Goal: Information Seeking & Learning: Understand process/instructions

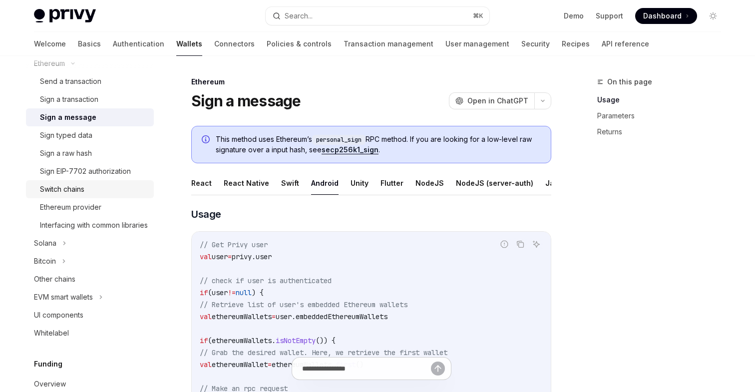
scroll to position [285, 0]
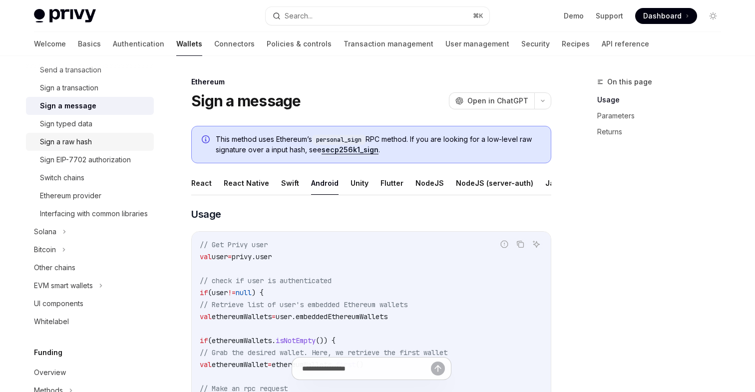
click at [74, 145] on div "Sign a raw hash" at bounding box center [66, 142] width 52 height 12
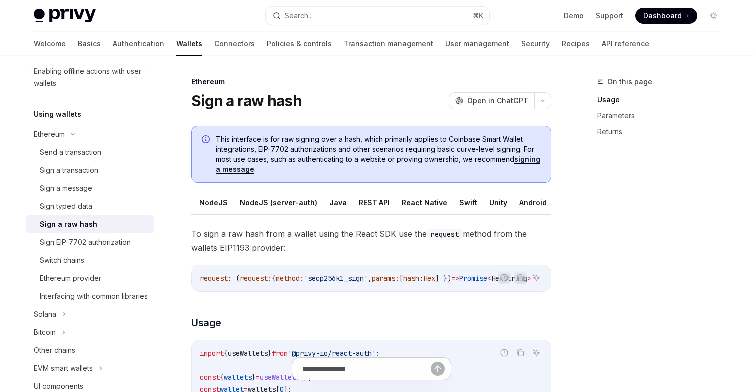
scroll to position [0, 41]
click at [505, 202] on button "Android" at bounding box center [516, 202] width 27 height 23
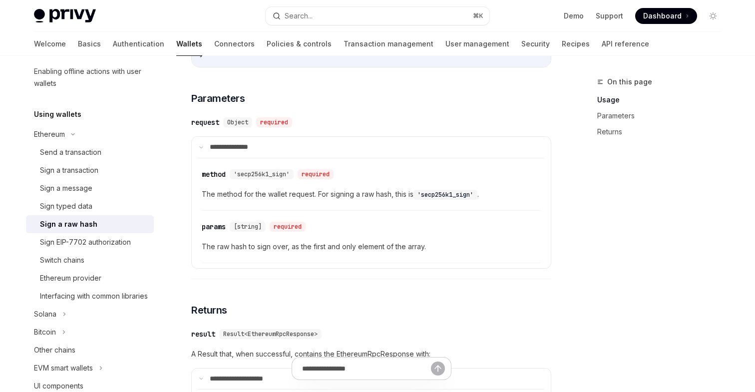
scroll to position [615, 0]
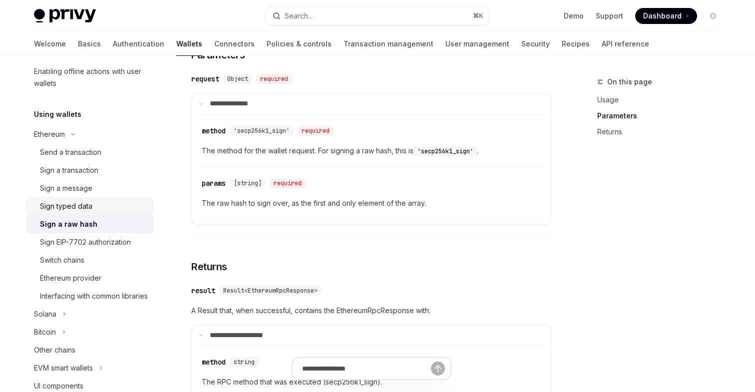
click at [67, 206] on div "Sign typed data" at bounding box center [66, 206] width 52 height 12
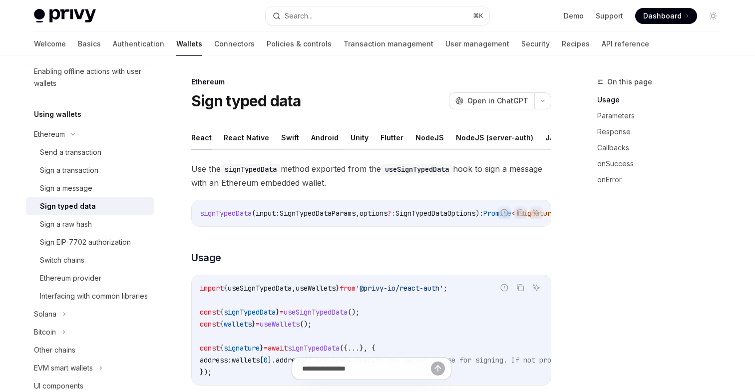
click at [318, 141] on button "Android" at bounding box center [324, 137] width 27 height 23
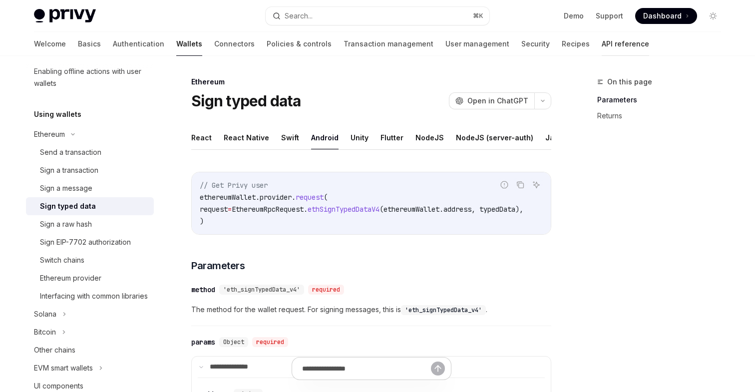
click at [601, 41] on link "API reference" at bounding box center [624, 44] width 47 height 24
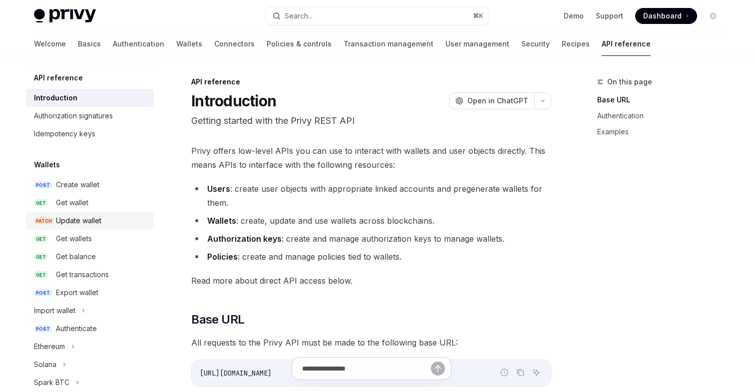
scroll to position [60, 0]
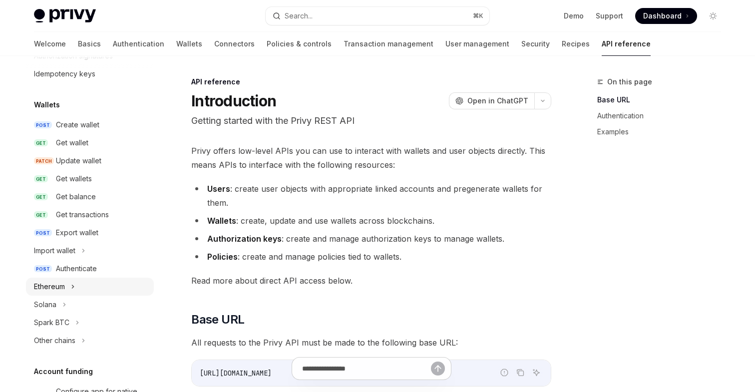
click at [56, 287] on div "Ethereum" at bounding box center [49, 286] width 31 height 12
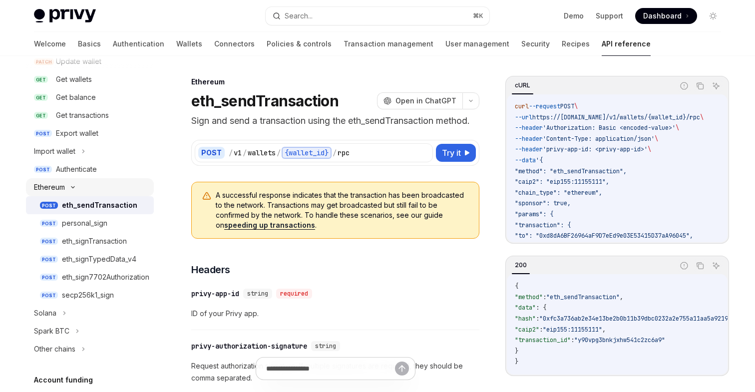
scroll to position [172, 0]
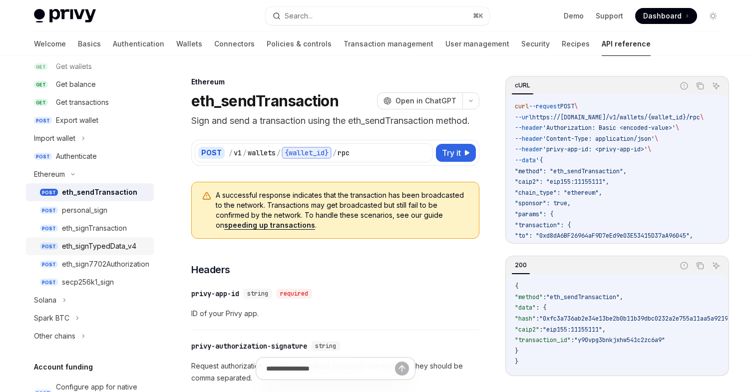
click at [94, 246] on div "eth_signTypedData_v4" at bounding box center [99, 246] width 74 height 12
type textarea "*"
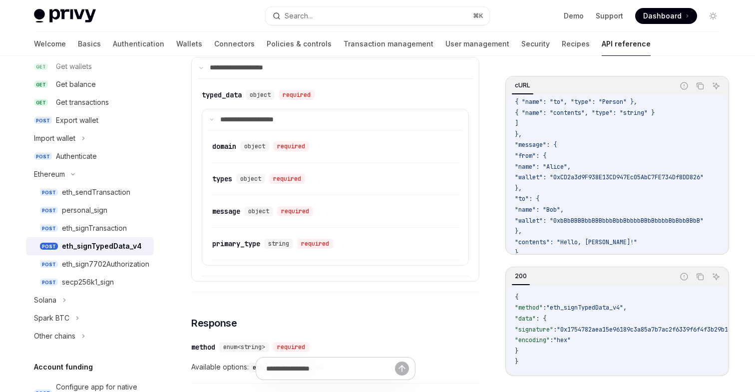
scroll to position [257, 0]
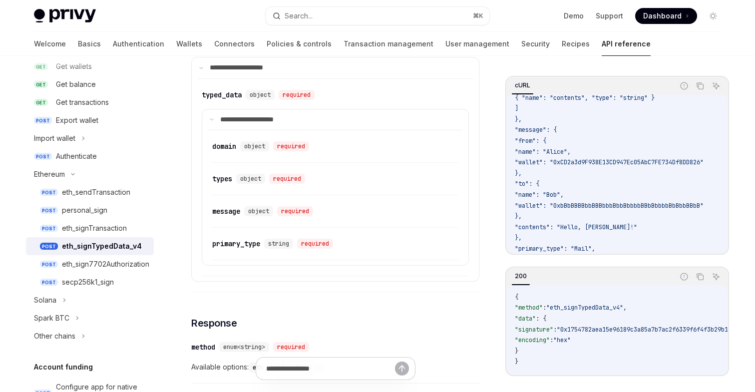
click at [563, 194] on span ""name": "Bob"," at bounding box center [539, 195] width 49 height 8
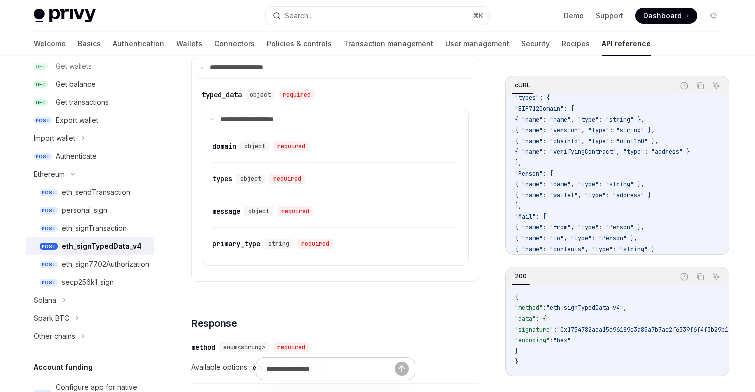
scroll to position [102, 0]
click at [573, 113] on span ""EIP712Domain": [" at bounding box center [544, 112] width 59 height 8
click at [553, 177] on span ""Person": [" at bounding box center [534, 177] width 38 height 8
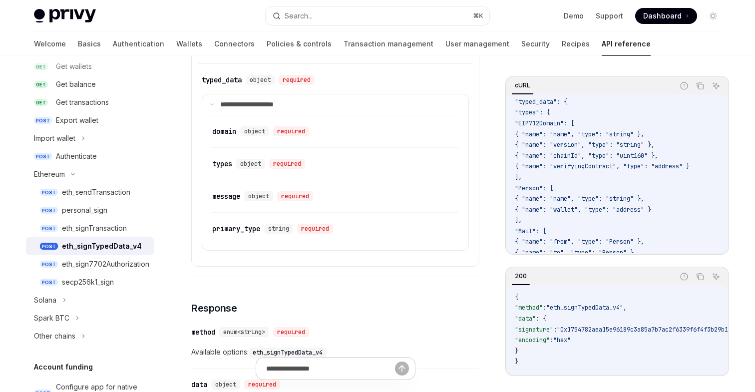
scroll to position [107, 0]
